Goal: Task Accomplishment & Management: Manage account settings

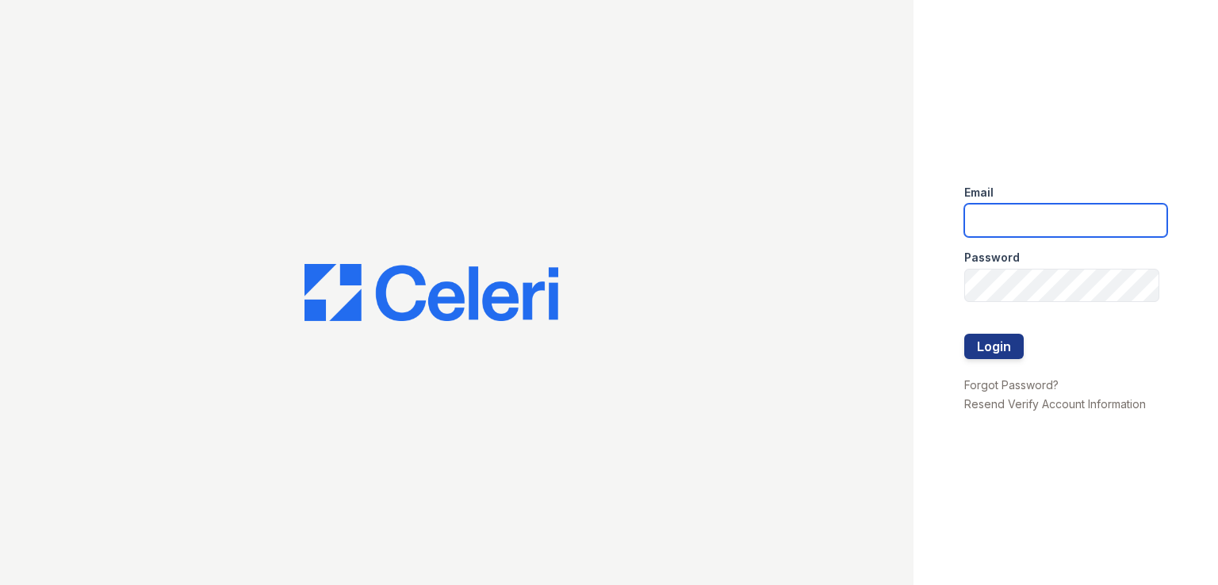
click at [1082, 227] on input "email" at bounding box center [1065, 220] width 203 height 33
type input "ddurr@mmgmgt.com"
click at [1029, 388] on link "Forgot Password?" at bounding box center [1011, 384] width 94 height 13
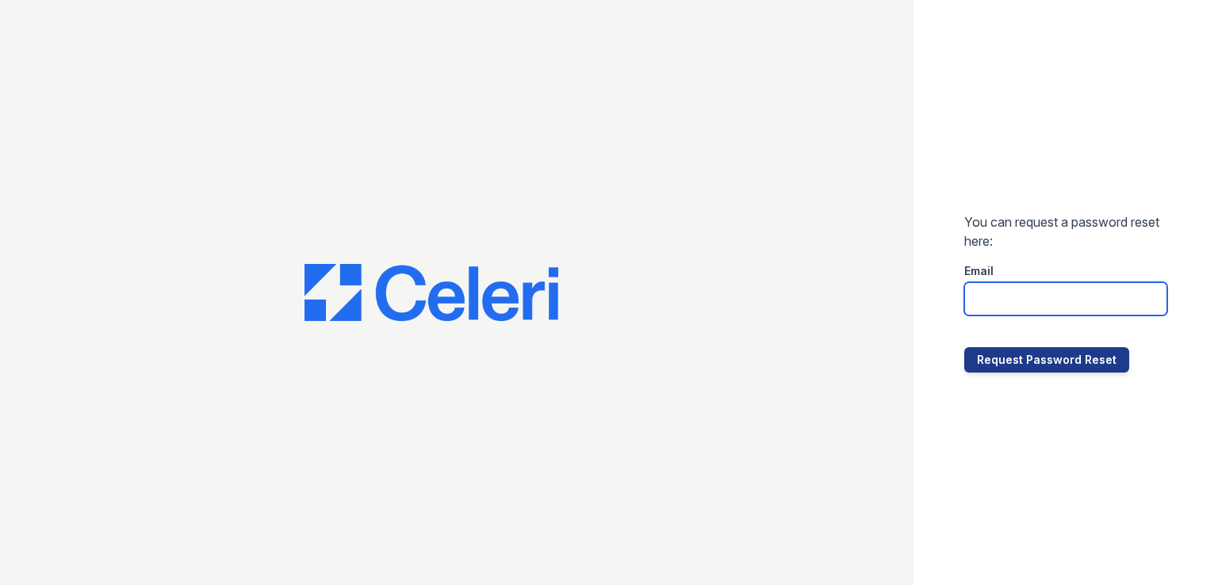
click at [1014, 305] on input "email" at bounding box center [1065, 298] width 203 height 33
type input "[EMAIL_ADDRESS][DOMAIN_NAME]"
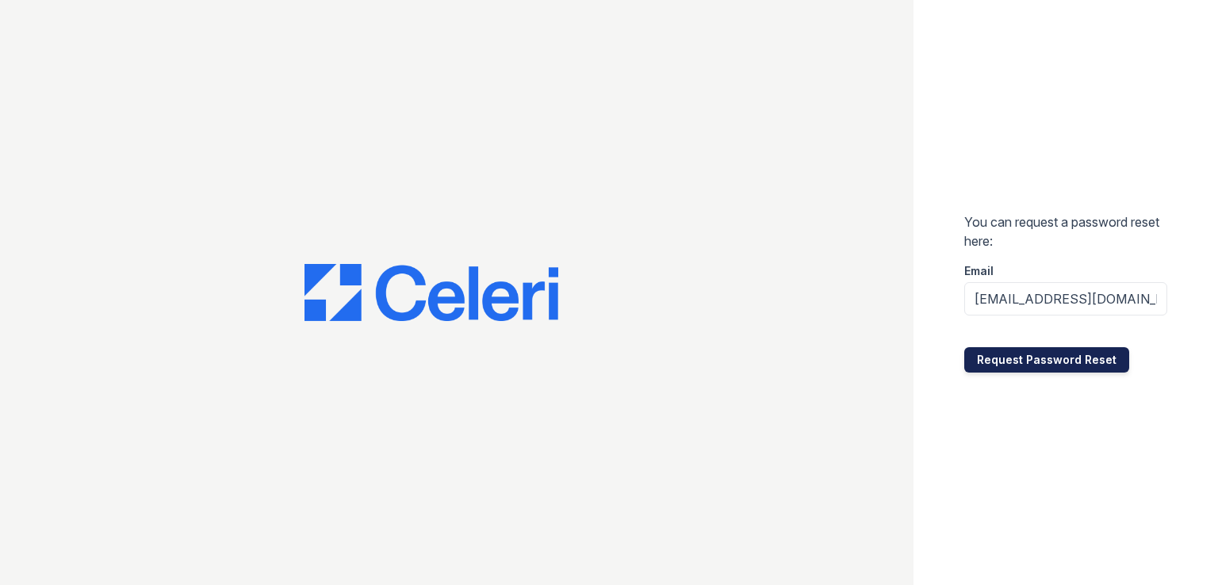
click at [1009, 354] on button "Request Password Reset" at bounding box center [1046, 359] width 165 height 25
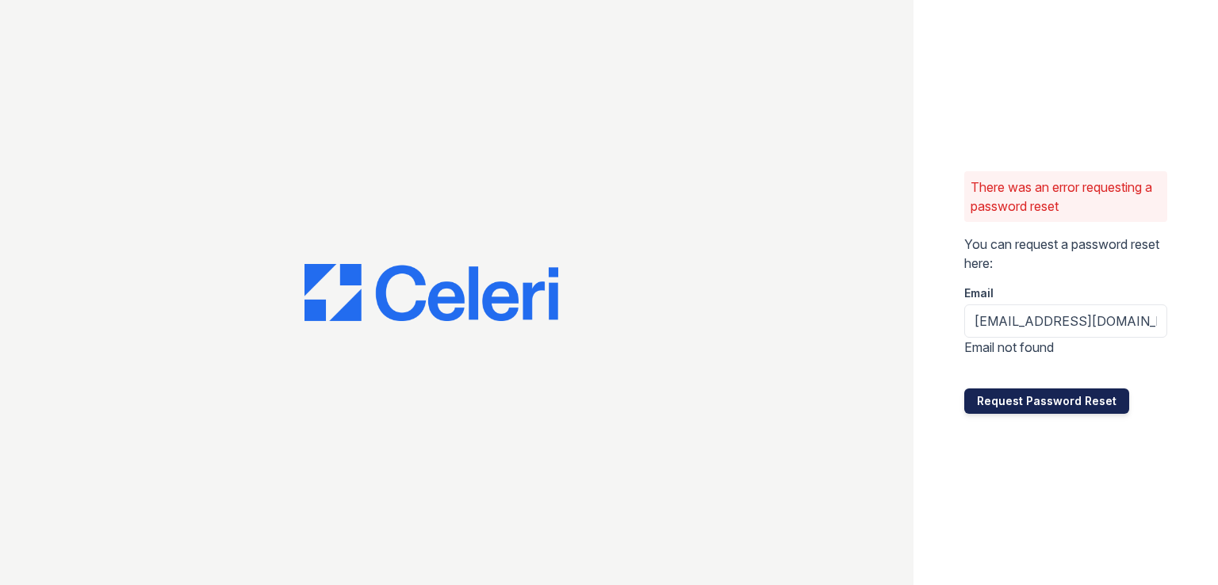
click at [1068, 405] on button "Request Password Reset" at bounding box center [1046, 401] width 165 height 25
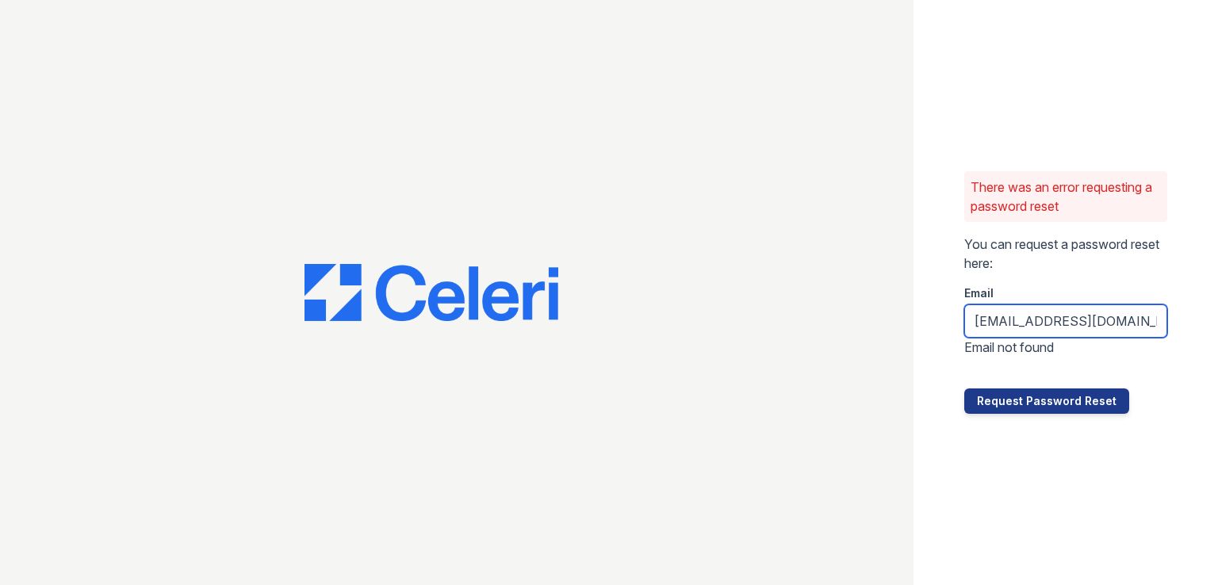
drag, startPoint x: 980, startPoint y: 318, endPoint x: 990, endPoint y: 323, distance: 11.4
click at [980, 318] on input "[EMAIL_ADDRESS][DOMAIN_NAME]" at bounding box center [1065, 321] width 203 height 33
type input "[EMAIL_ADDRESS][DOMAIN_NAME]"
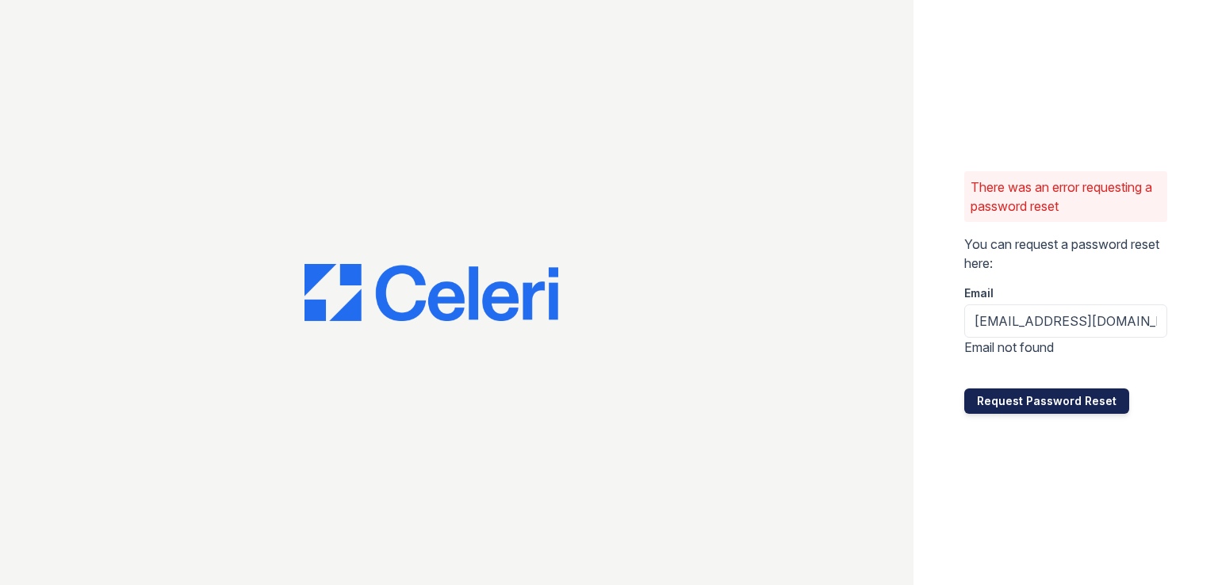
click at [1034, 411] on button "Request Password Reset" at bounding box center [1046, 401] width 165 height 25
